Goal: Task Accomplishment & Management: Complete application form

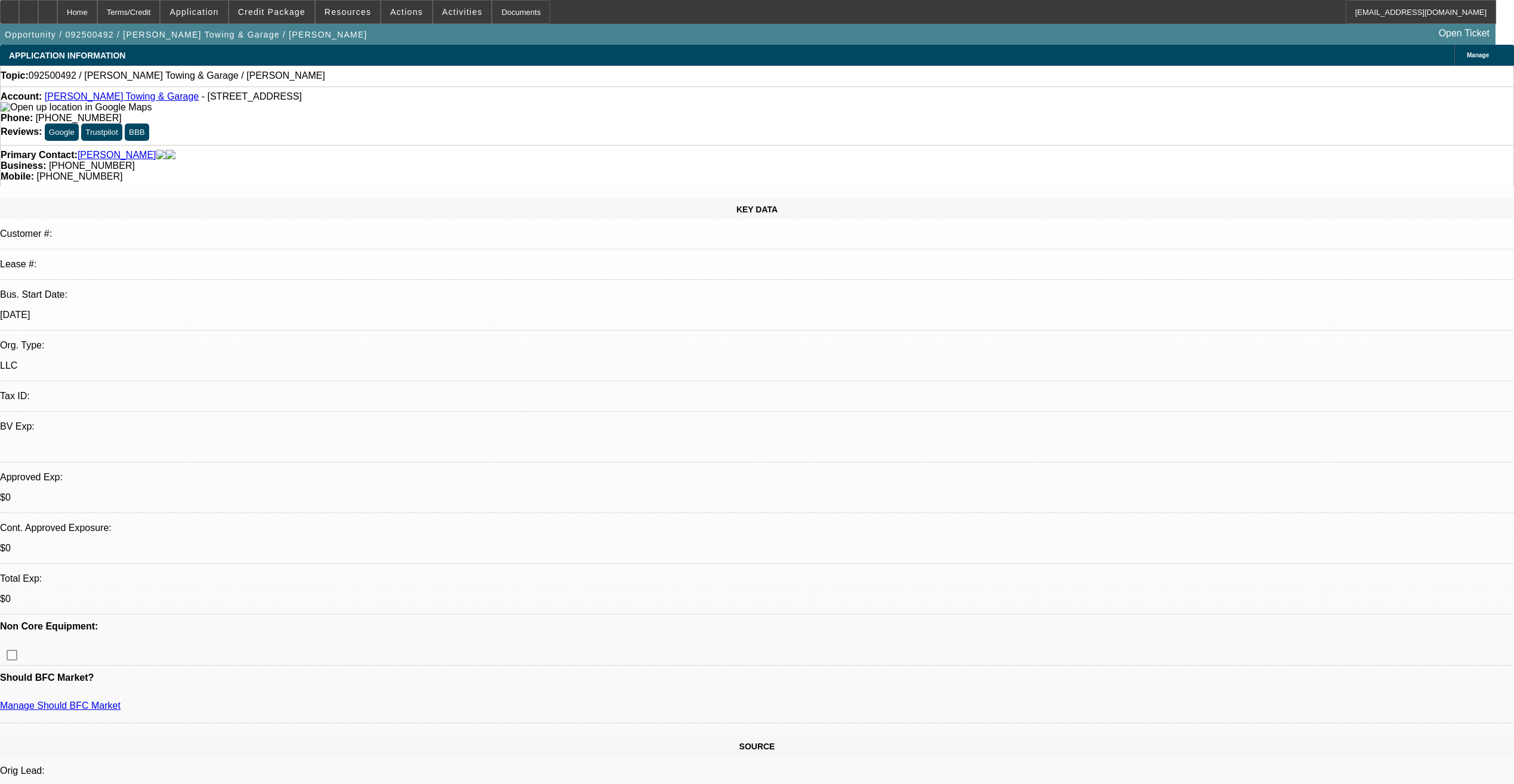
select select "0"
select select "2"
select select "0.1"
select select "4"
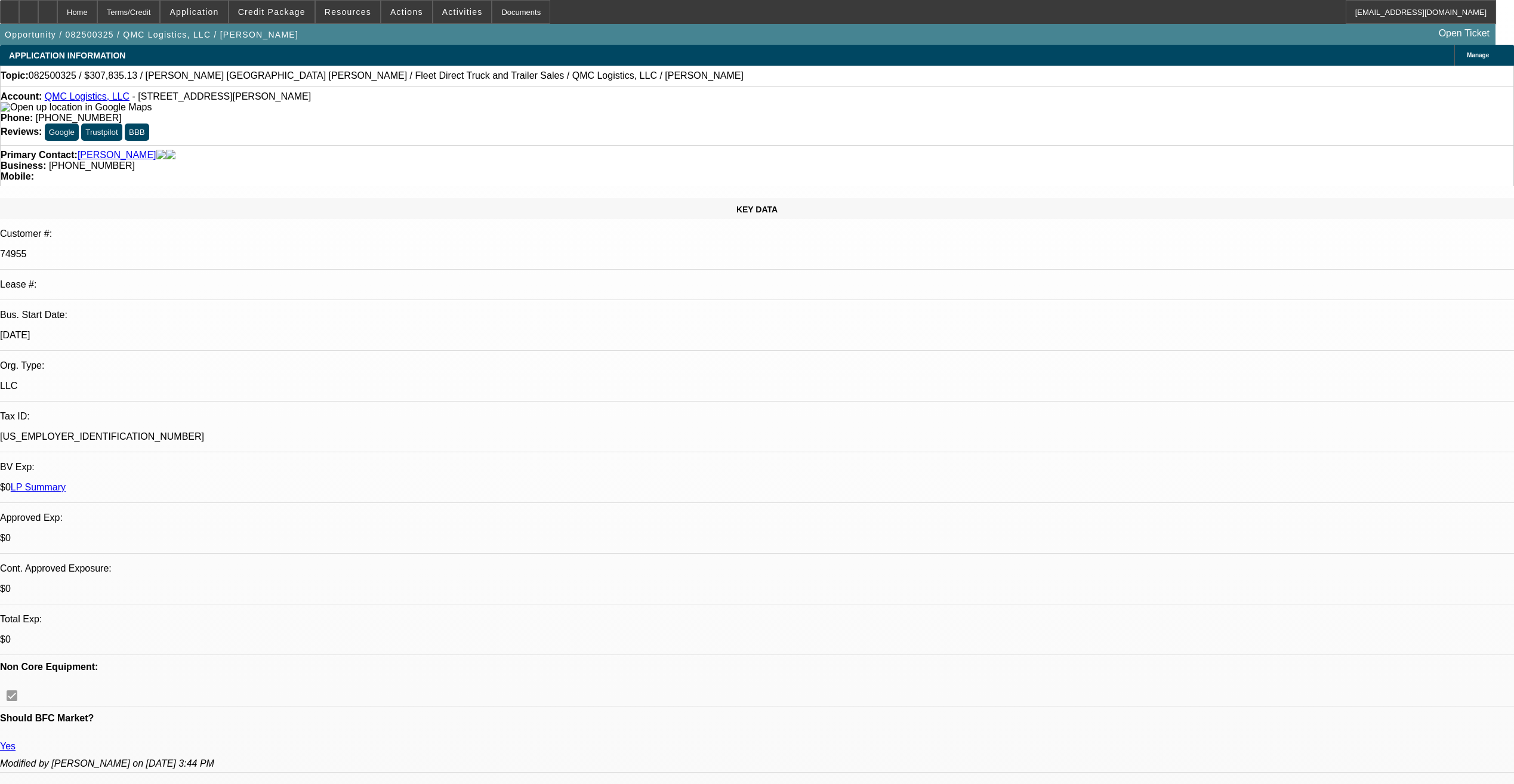
select select "0"
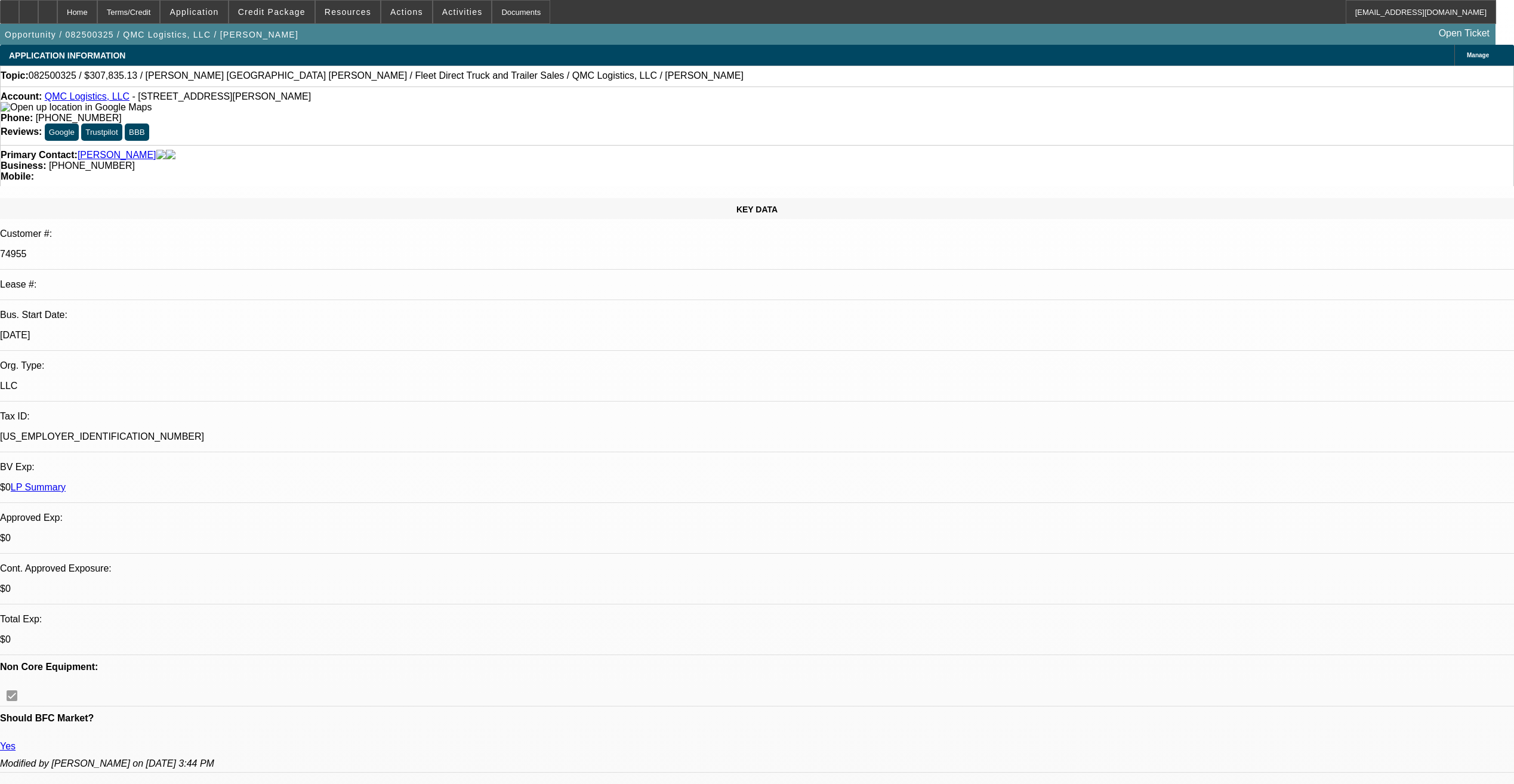
select select "0"
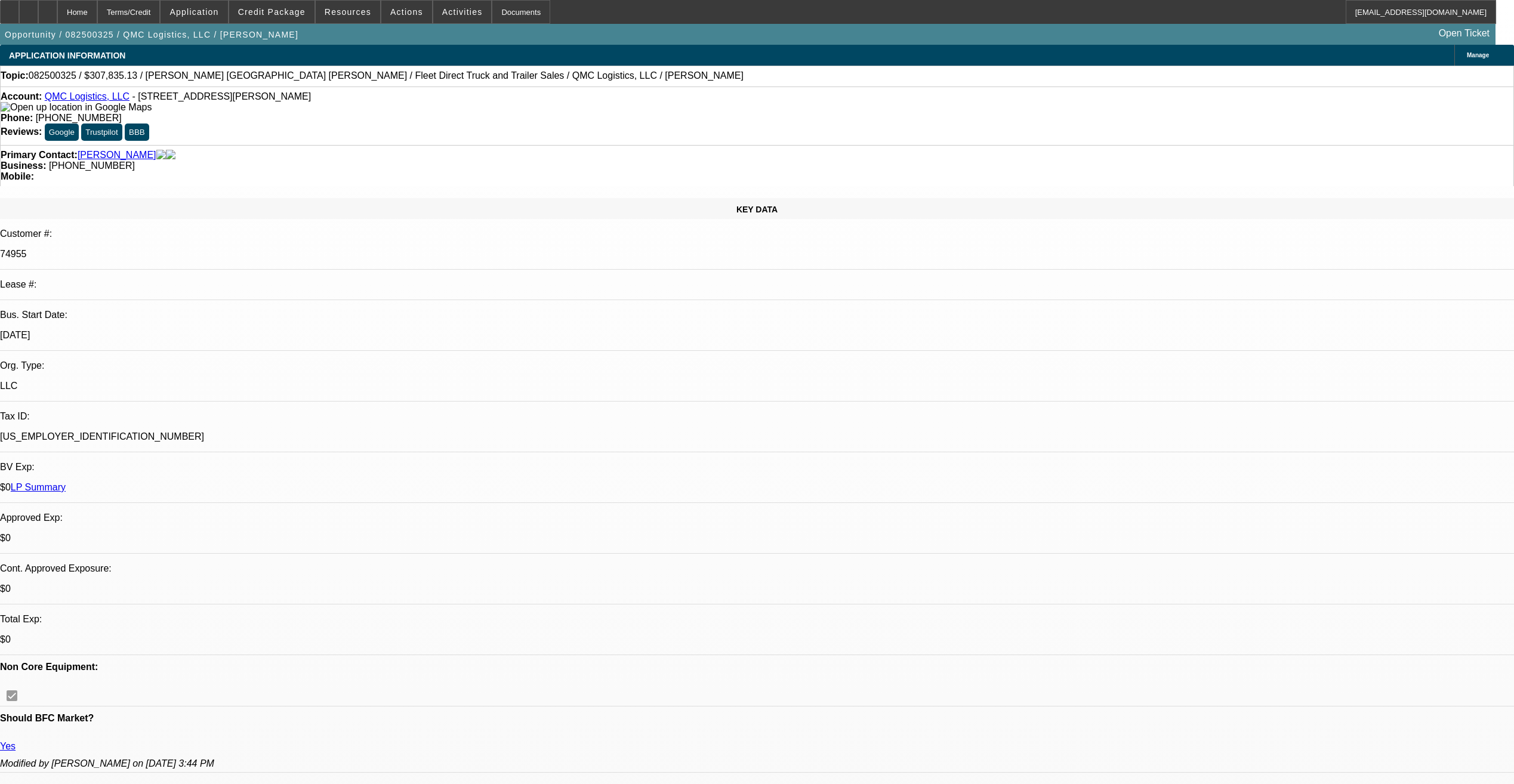
select select "0"
select select "1"
select select "2"
select select "6"
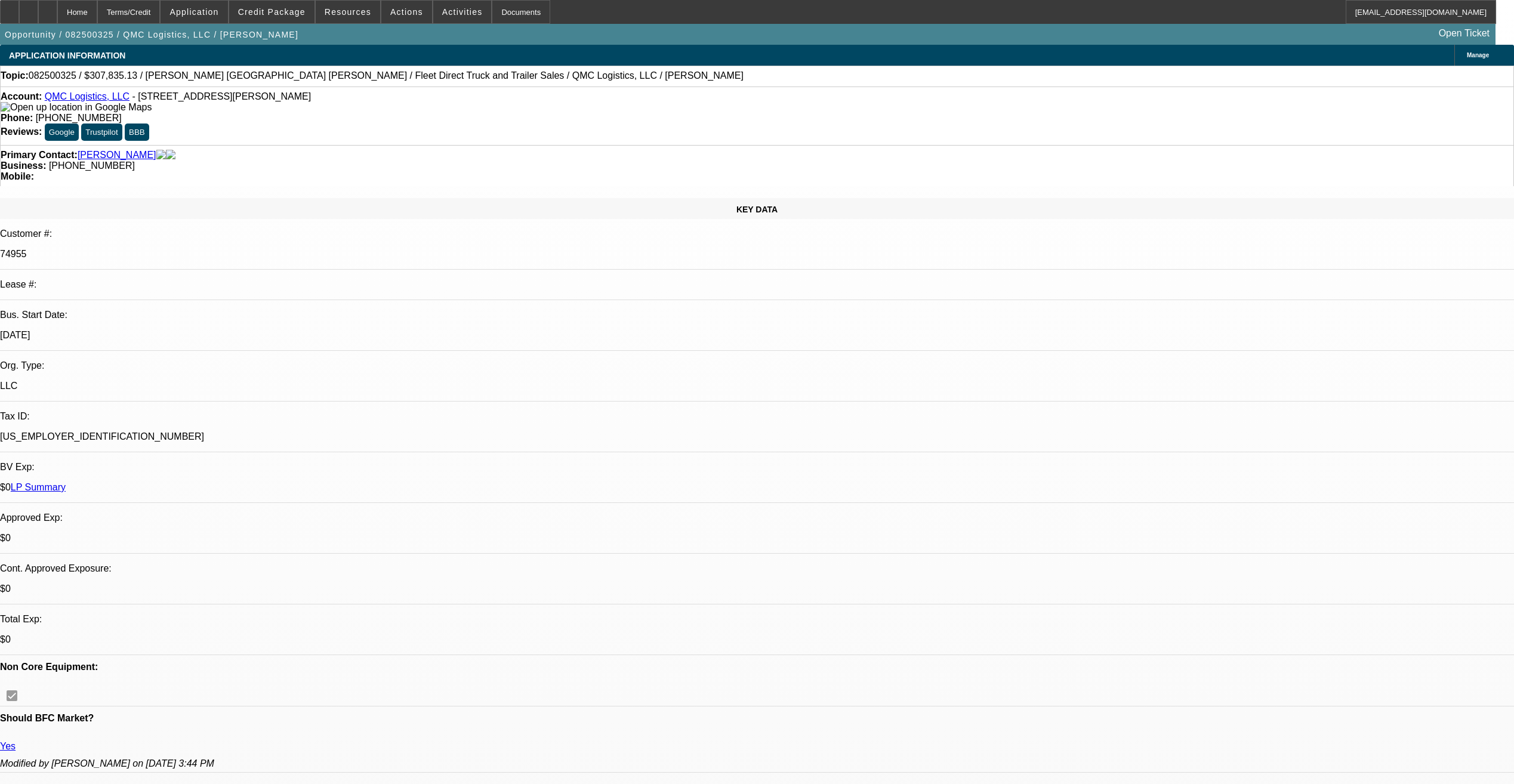
select select "1"
select select "2"
select select "6"
select select "1"
select select "2"
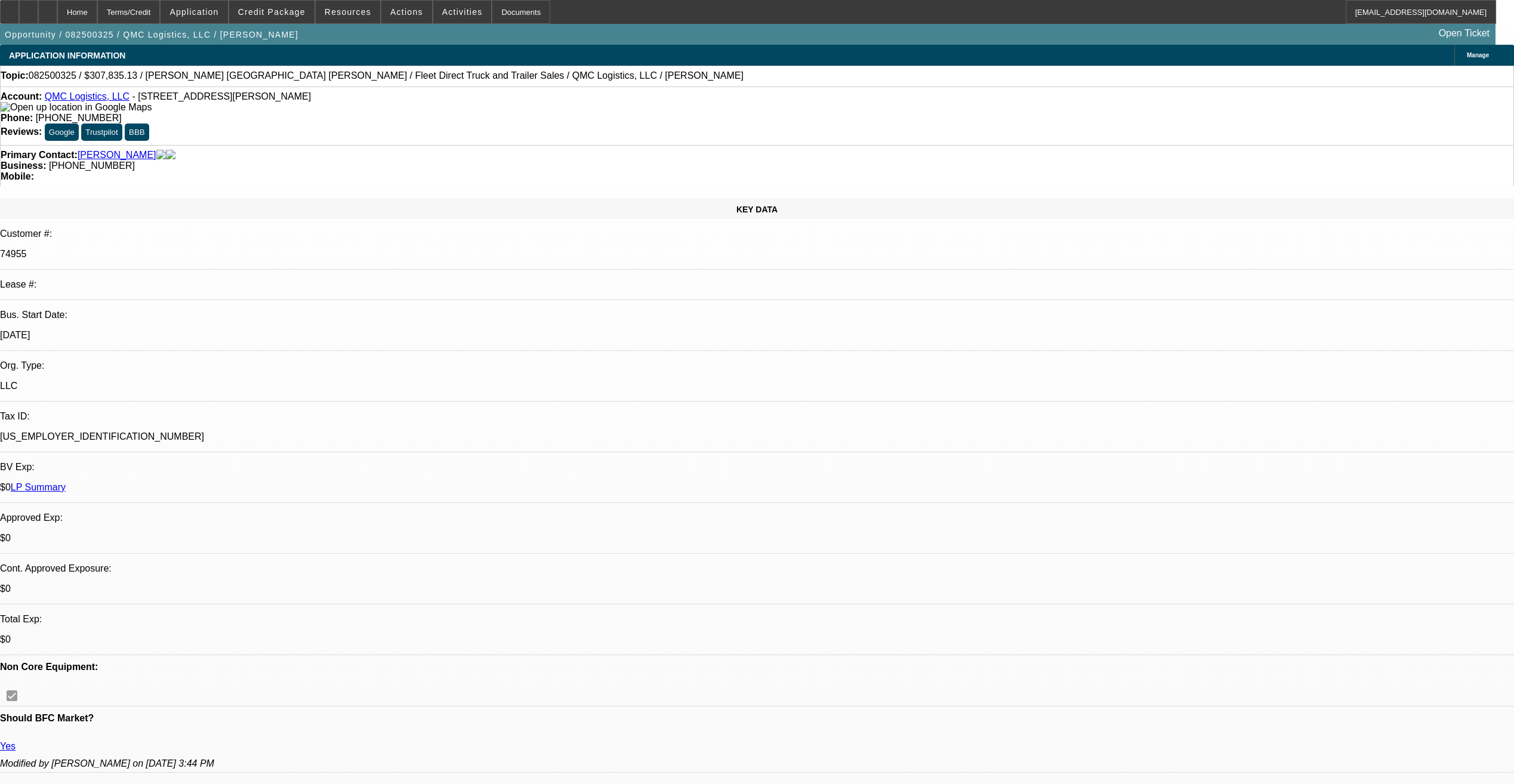
select select "6"
select select "1"
select select "2"
select select "6"
